Goal: Navigation & Orientation: Understand site structure

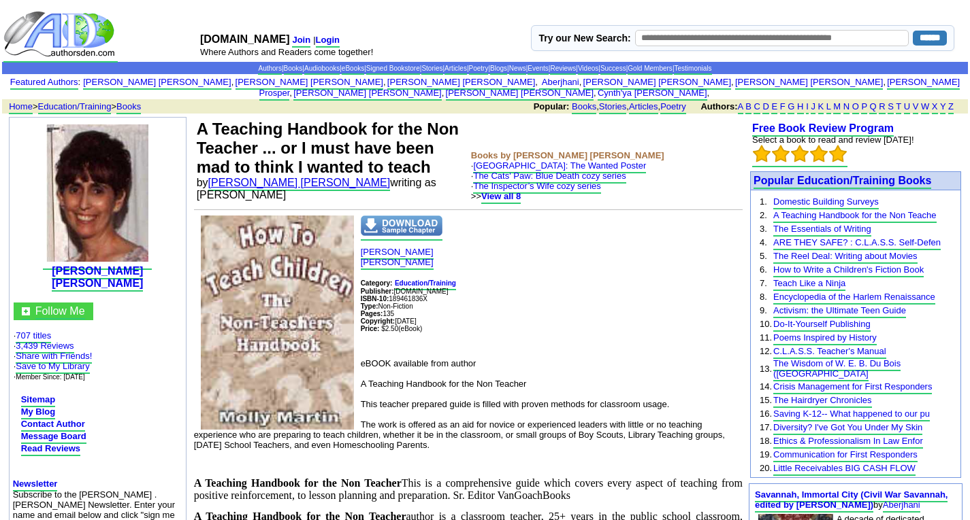
click at [269, 177] on link "[PERSON_NAME] [PERSON_NAME]" at bounding box center [299, 184] width 182 height 14
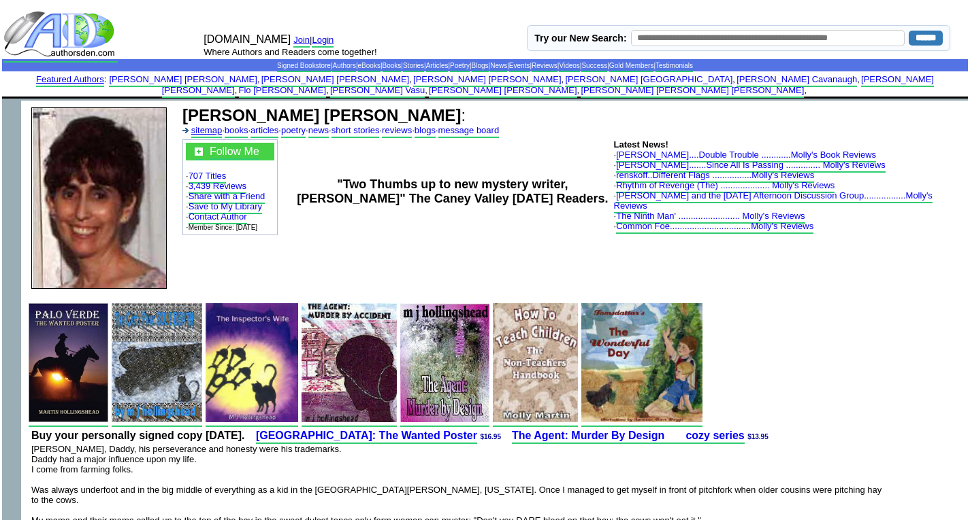
click at [209, 125] on link "sitemap" at bounding box center [206, 131] width 31 height 13
